Goal: Complete application form

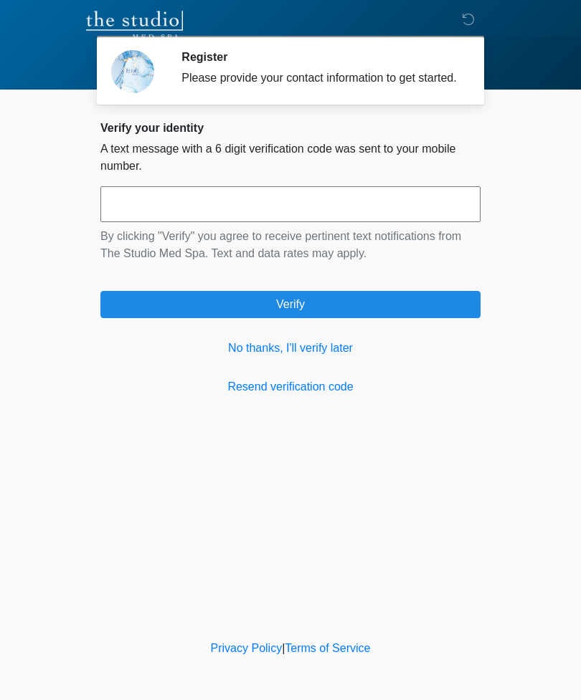
click at [324, 357] on link "No thanks, I'll verify later" at bounding box center [290, 348] width 380 height 17
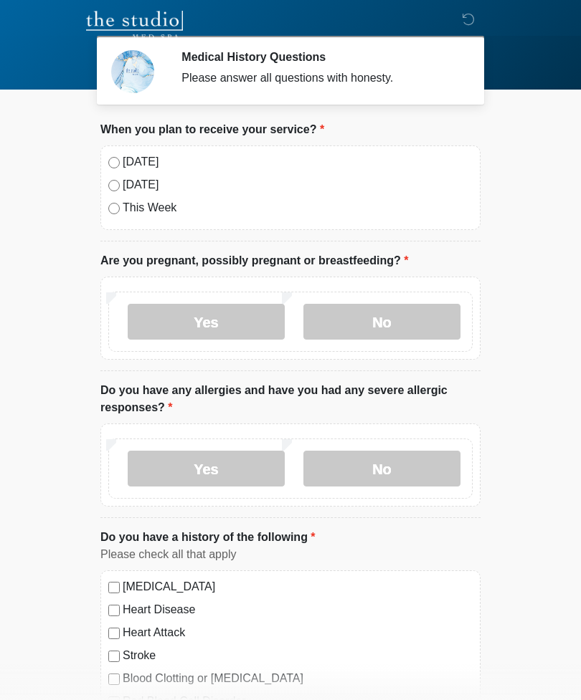
click at [136, 148] on div "[DATE] [DATE] This Week" at bounding box center [290, 188] width 380 height 85
click at [138, 168] on label "[DATE]" at bounding box center [298, 161] width 350 height 17
click at [408, 334] on label "No" at bounding box center [381, 322] width 157 height 36
click at [422, 466] on label "No" at bounding box center [381, 469] width 157 height 36
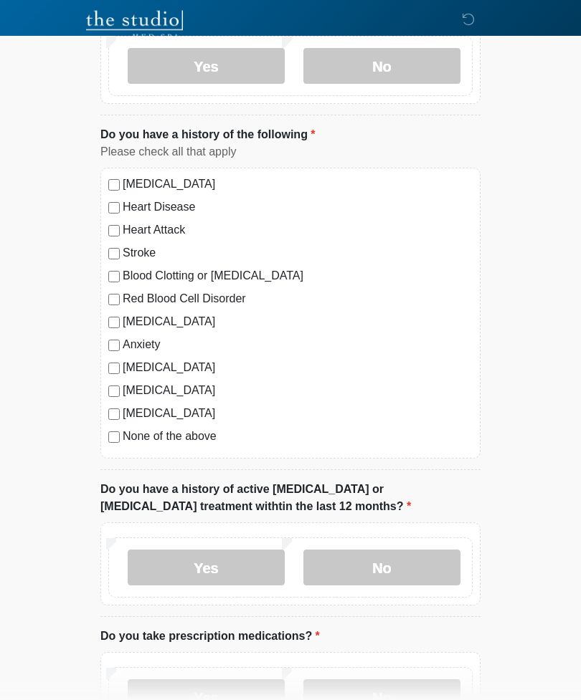
click at [391, 572] on label "No" at bounding box center [381, 569] width 157 height 36
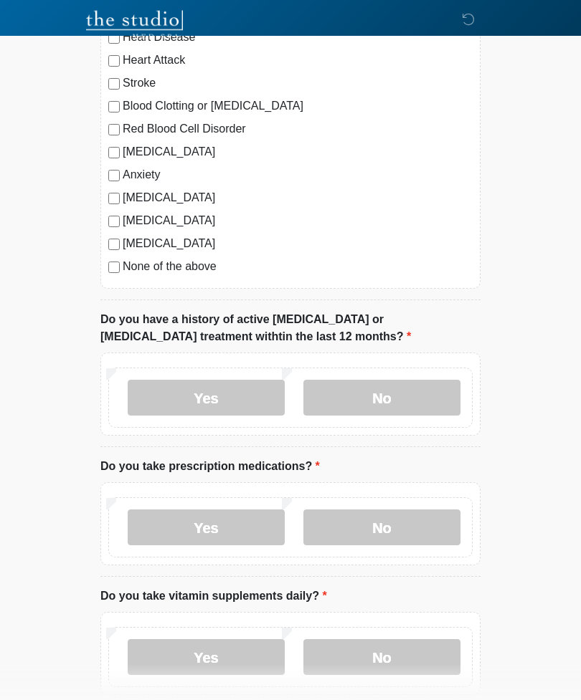
click at [417, 533] on label "No" at bounding box center [381, 528] width 157 height 36
click at [417, 656] on label "No" at bounding box center [381, 658] width 157 height 36
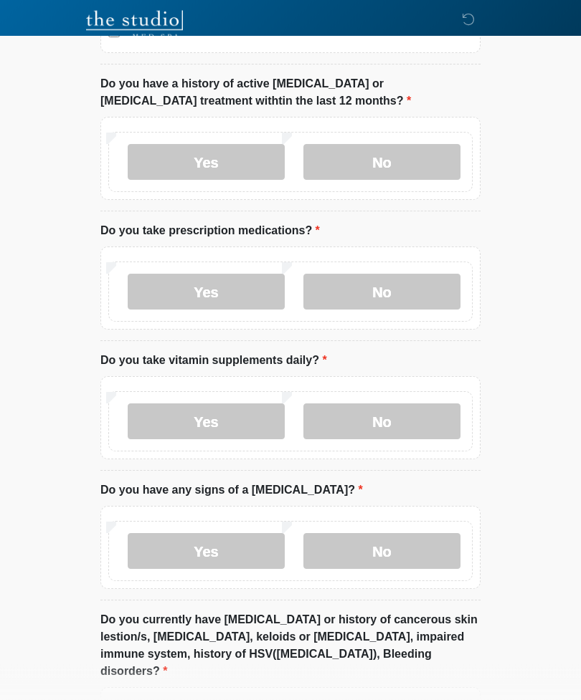
click at [417, 546] on label "No" at bounding box center [381, 552] width 157 height 36
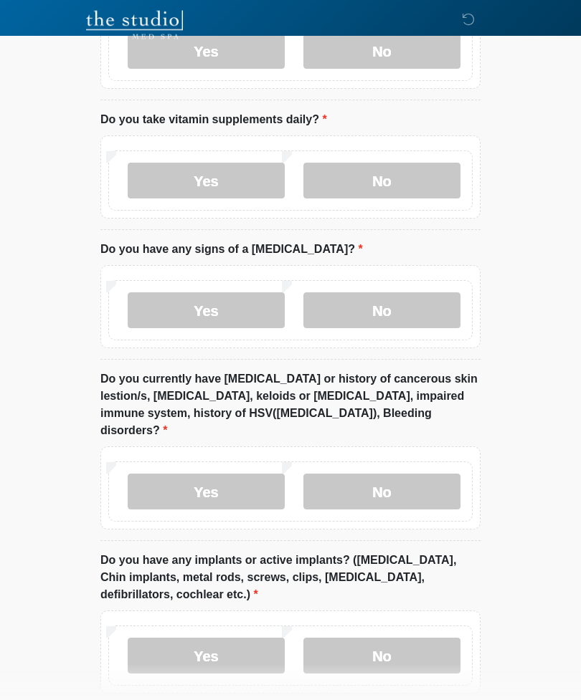
click at [417, 475] on label "No" at bounding box center [381, 493] width 157 height 36
click at [409, 638] on label "No" at bounding box center [381, 656] width 157 height 36
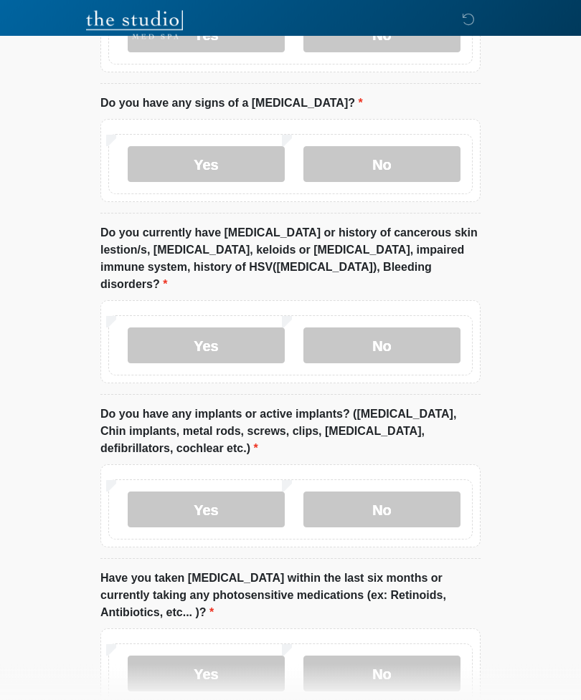
scroll to position [1268, 0]
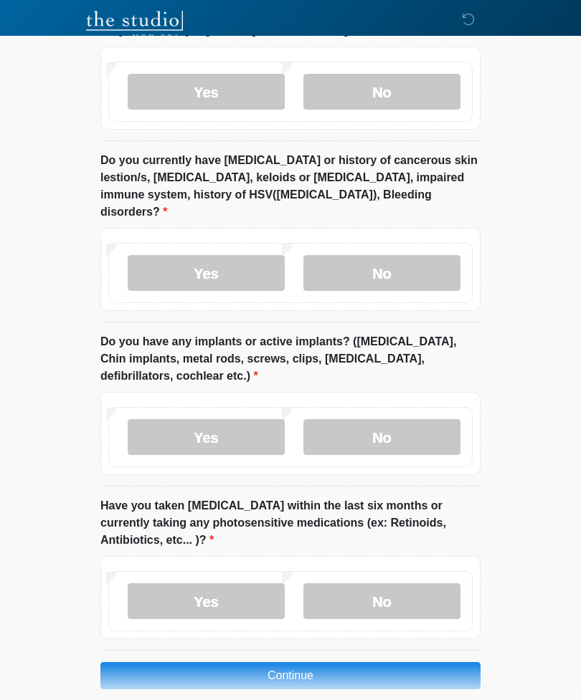
click at [406, 584] on label "No" at bounding box center [381, 602] width 157 height 36
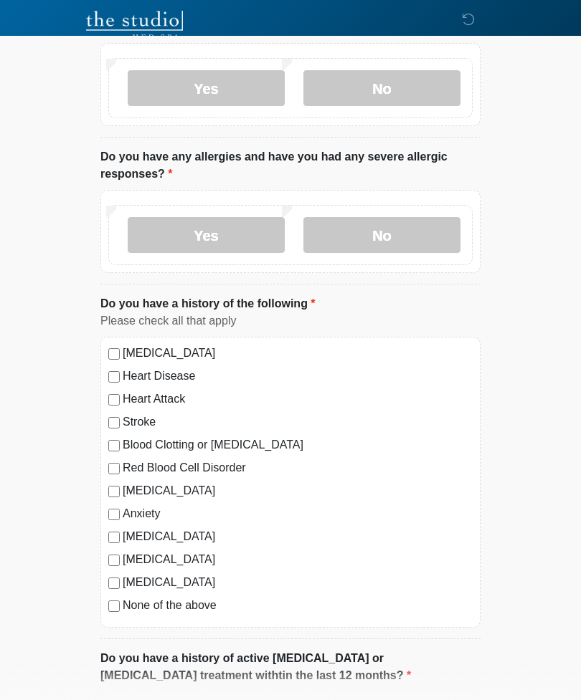
scroll to position [235, 0]
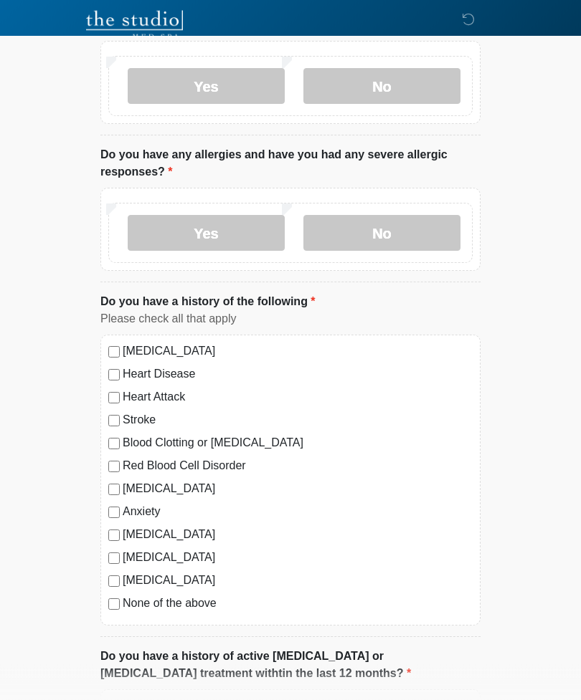
click at [201, 601] on label "None of the above" at bounding box center [298, 604] width 350 height 17
click at [186, 604] on label "None of the above" at bounding box center [298, 604] width 350 height 17
click at [165, 607] on label "None of the above" at bounding box center [298, 604] width 350 height 17
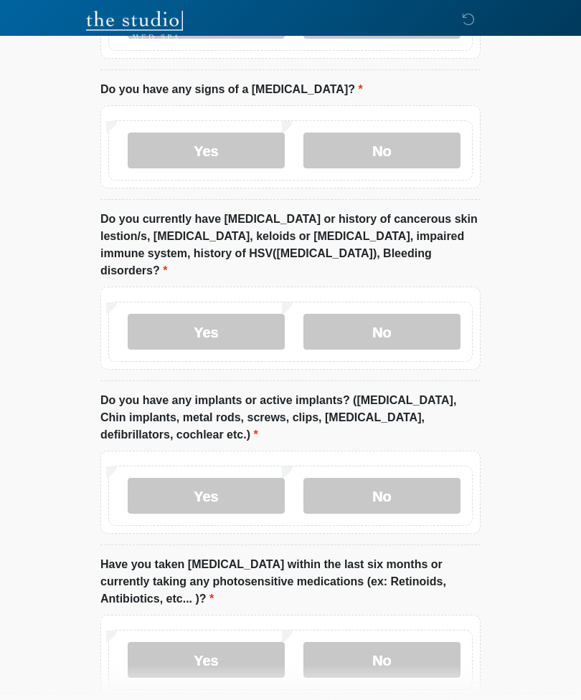
scroll to position [1268, 0]
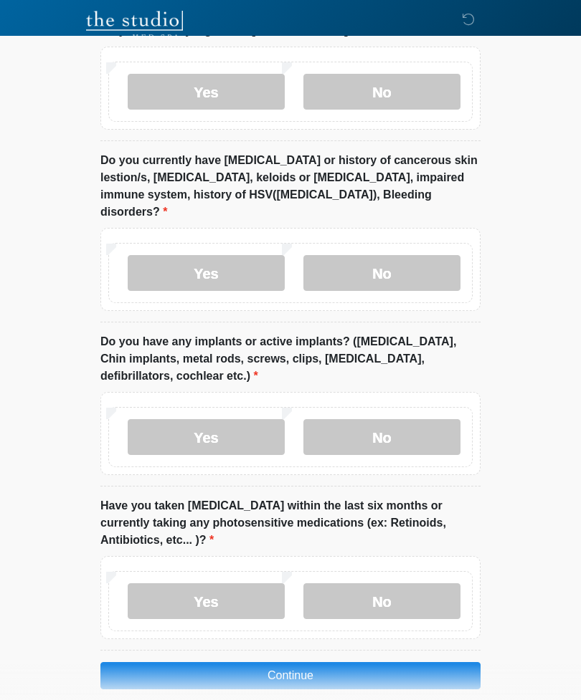
click at [389, 662] on button "Continue" at bounding box center [290, 675] width 380 height 27
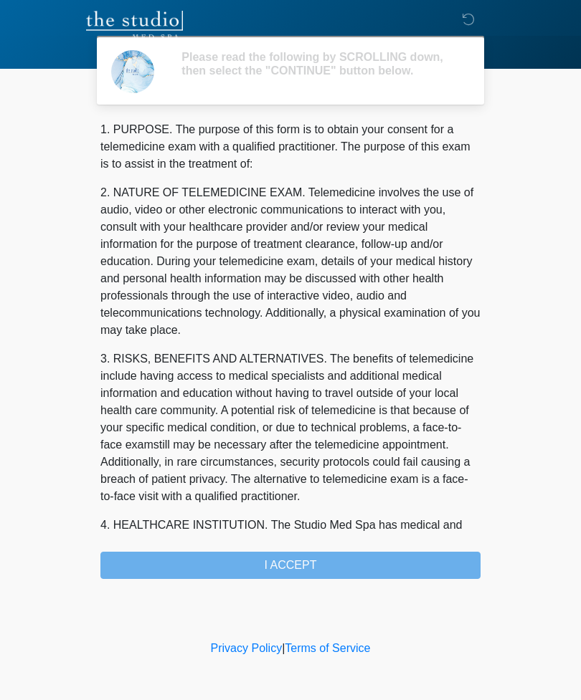
scroll to position [0, 0]
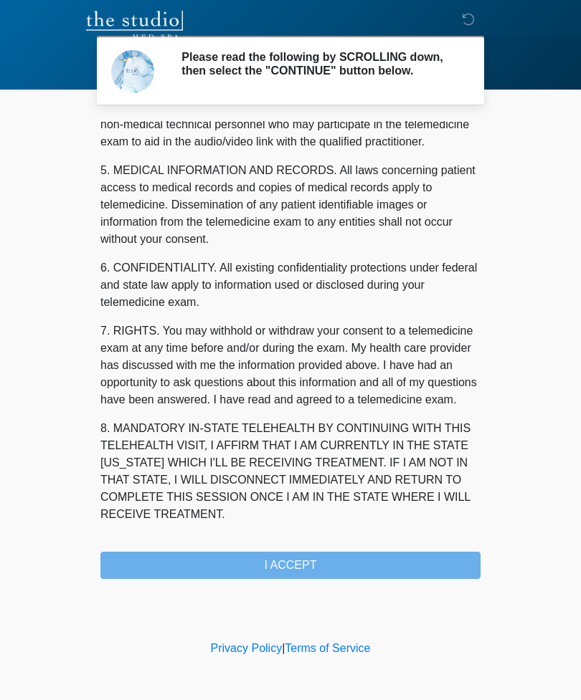
click at [376, 553] on div "1. PURPOSE. The purpose of this form is to obtain your consent for a telemedici…" at bounding box center [290, 350] width 380 height 458
click at [378, 579] on button "I ACCEPT" at bounding box center [290, 565] width 380 height 27
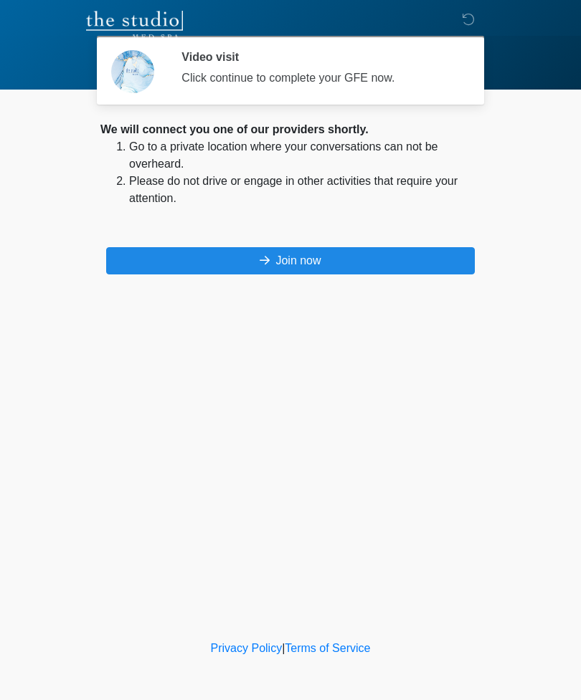
click at [448, 265] on button "Join now" at bounding box center [290, 260] width 369 height 27
